Goal: Information Seeking & Learning: Understand process/instructions

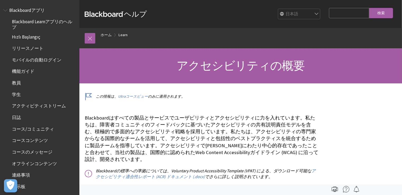
scroll to position [386, 0]
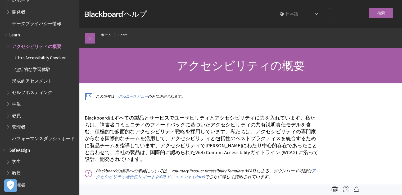
click at [369, 69] on h1 "アクセシビリティの概要" at bounding box center [241, 66] width 312 height 14
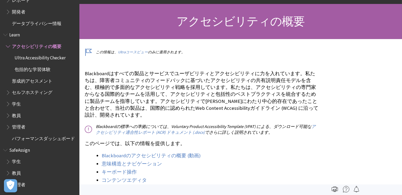
scroll to position [0, 0]
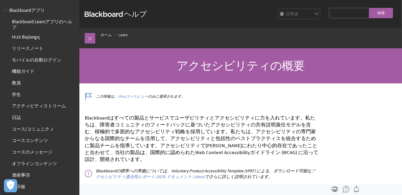
scroll to position [386, 0]
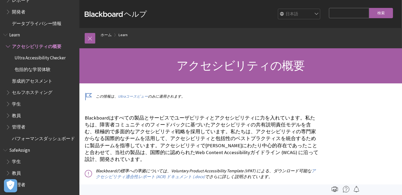
click at [278, 9] on select "English عربية Català Cymraeg Deutsch Español Suomi Français עברית Italiano 日本語 …" at bounding box center [299, 14] width 42 height 11
select select "/Learn/Accessibility_Overview"
click option "English" at bounding box center [0, 0] width 0 height 0
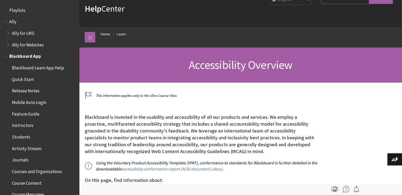
click at [26, 139] on span "Students" at bounding box center [21, 136] width 18 height 7
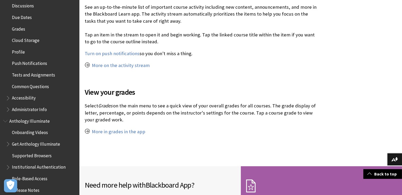
scroll to position [235, 0]
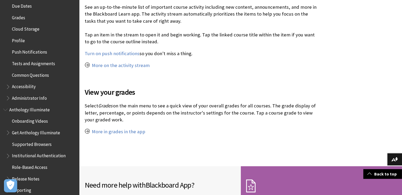
click at [8, 88] on span "Book outline for Blackboard App Help" at bounding box center [9, 86] width 6 height 7
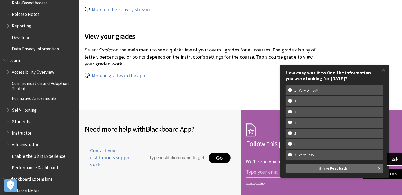
scroll to position [404, 0]
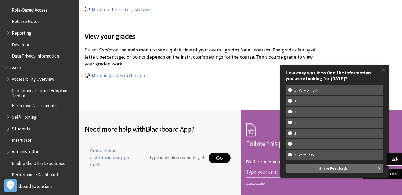
click at [24, 81] on span "Accessibility Overview" at bounding box center [33, 78] width 42 height 7
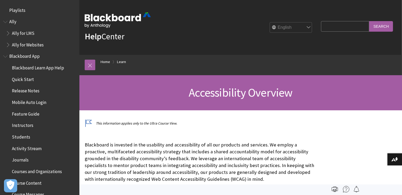
click at [28, 80] on span "Quick Start" at bounding box center [23, 78] width 22 height 7
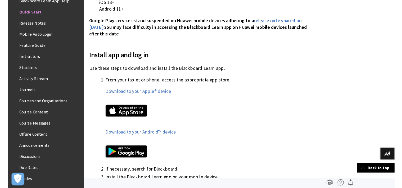
scroll to position [223, 0]
